Goal: Find specific page/section: Find specific page/section

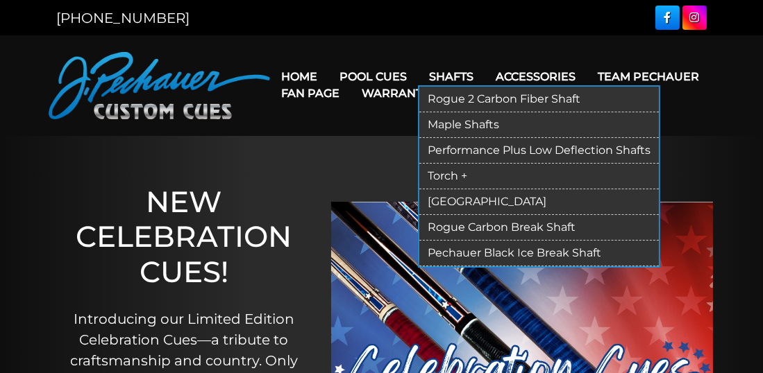
click at [457, 121] on link "Maple Shafts" at bounding box center [538, 125] width 239 height 26
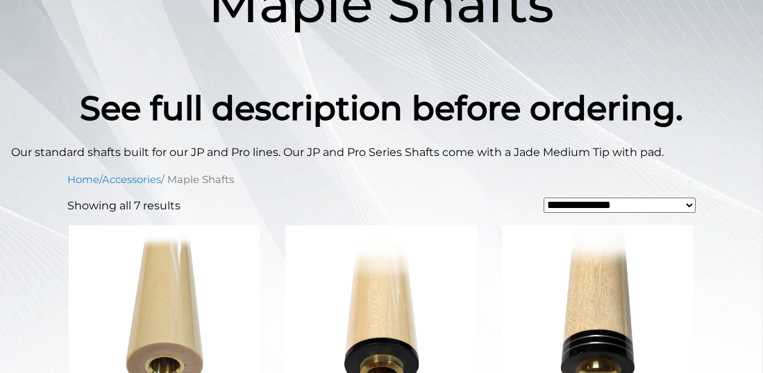
scroll to position [203, 0]
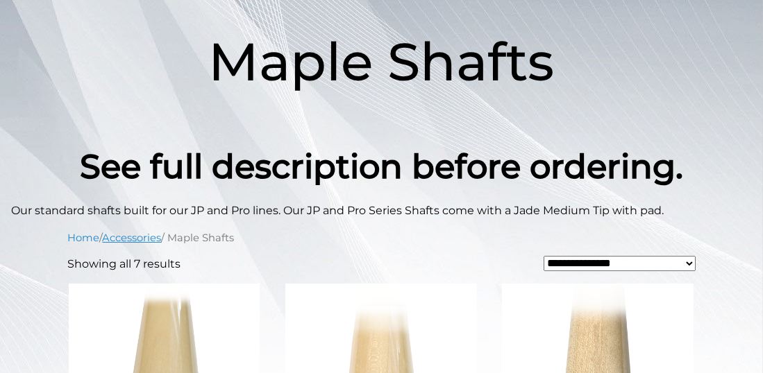
click at [138, 239] on link "Accessories" at bounding box center [132, 238] width 59 height 12
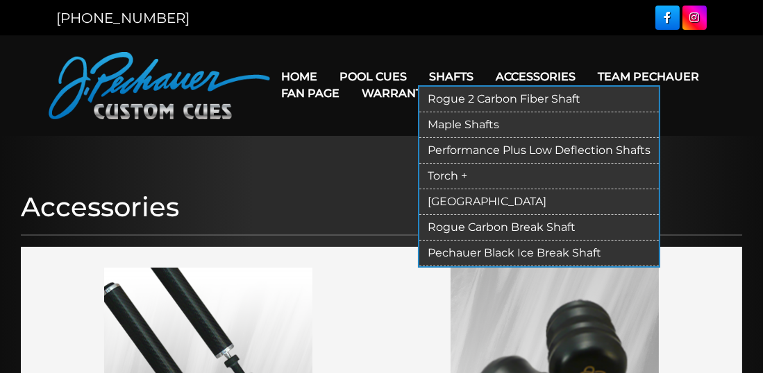
click at [489, 155] on link "Performance Plus Low Deflection Shafts" at bounding box center [538, 151] width 239 height 26
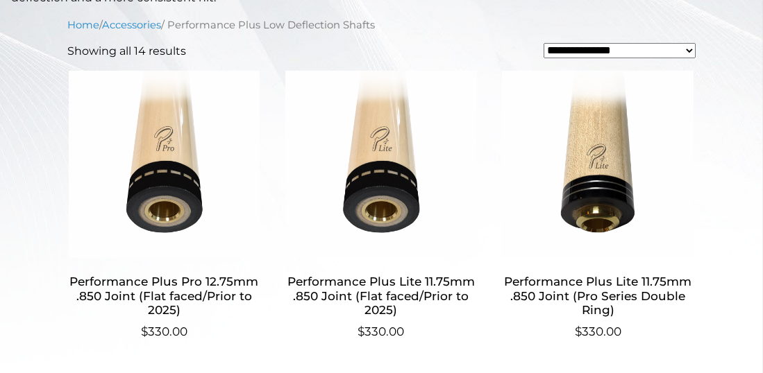
scroll to position [486, 0]
